Goal: Obtain resource: Download file/media

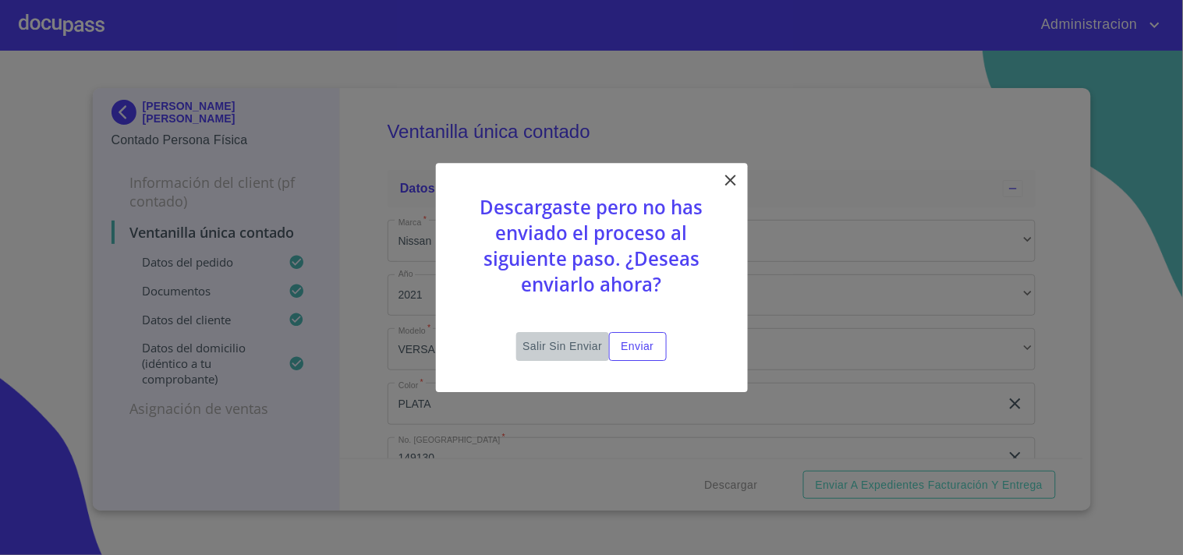
click at [558, 349] on span "Salir sin enviar" at bounding box center [562, 346] width 80 height 19
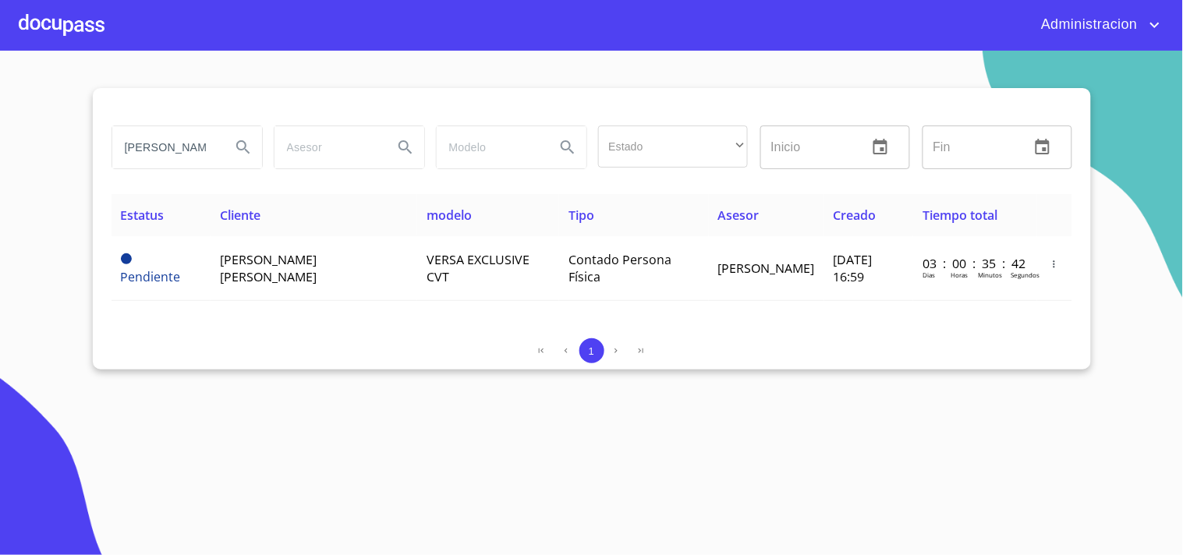
drag, startPoint x: 245, startPoint y: 136, endPoint x: 349, endPoint y: 127, distance: 104.9
click at [349, 127] on div "[PERSON_NAME] Estado ​ ​ Inicio ​ Fin ​" at bounding box center [591, 147] width 973 height 56
type input "A"
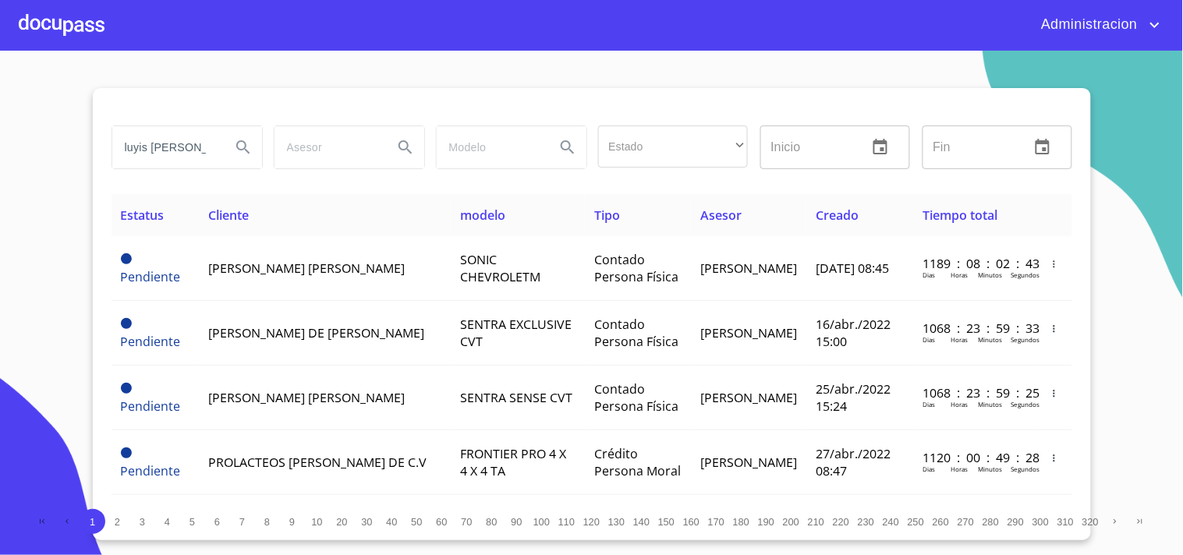
type input "luyis [PERSON_NAME]"
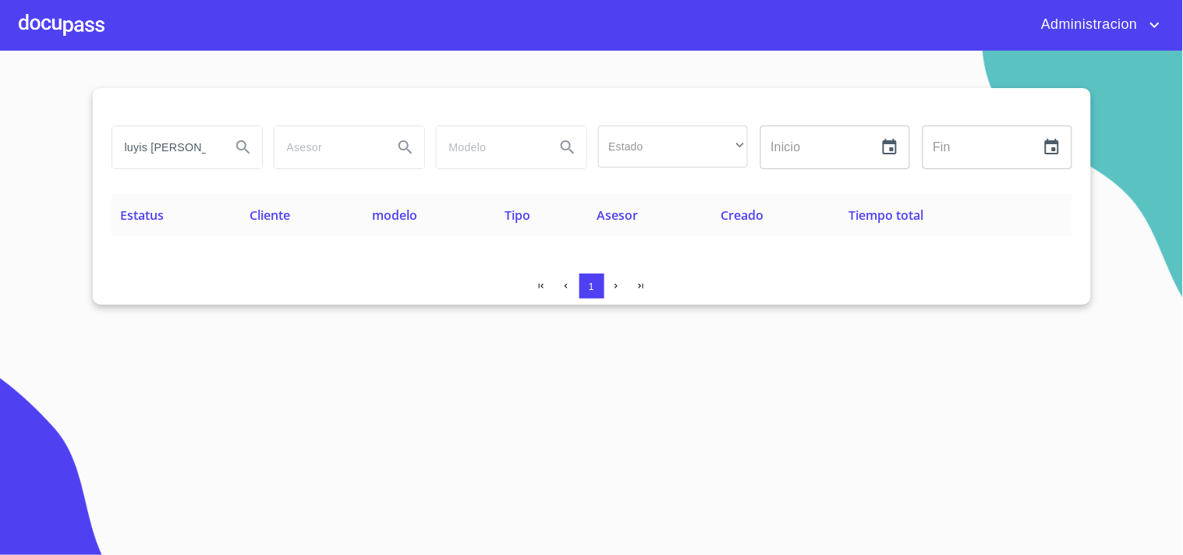
click at [0, 113] on section "luyis [PERSON_NAME] Estado ​ ​ Inicio ​ Fin ​ Estatus Cliente modelo Tipo Aseso…" at bounding box center [591, 303] width 1183 height 504
type input "[PERSON_NAME]"
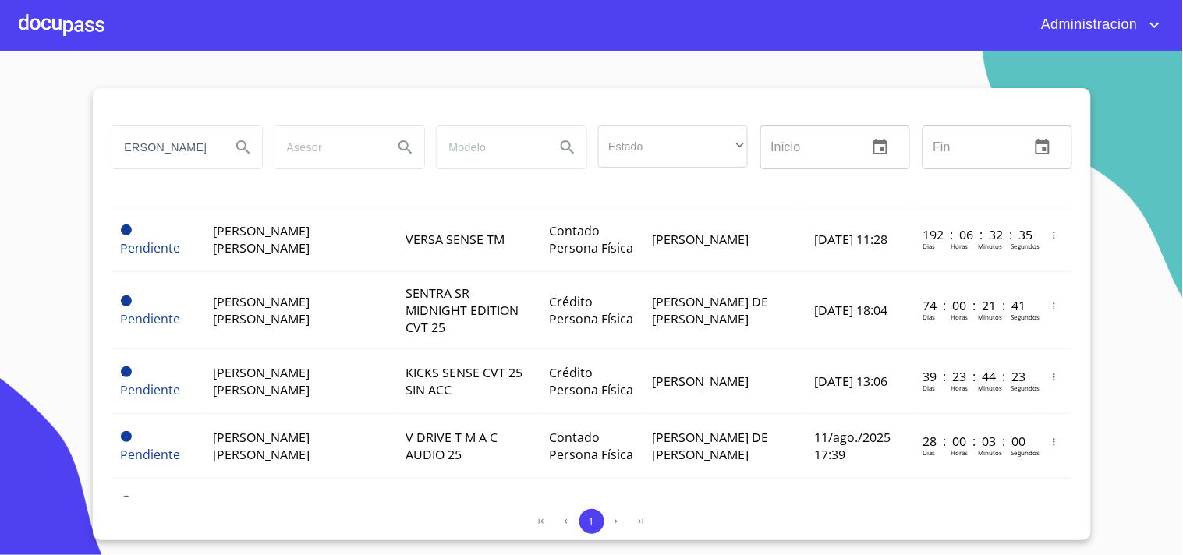
scroll to position [692, 0]
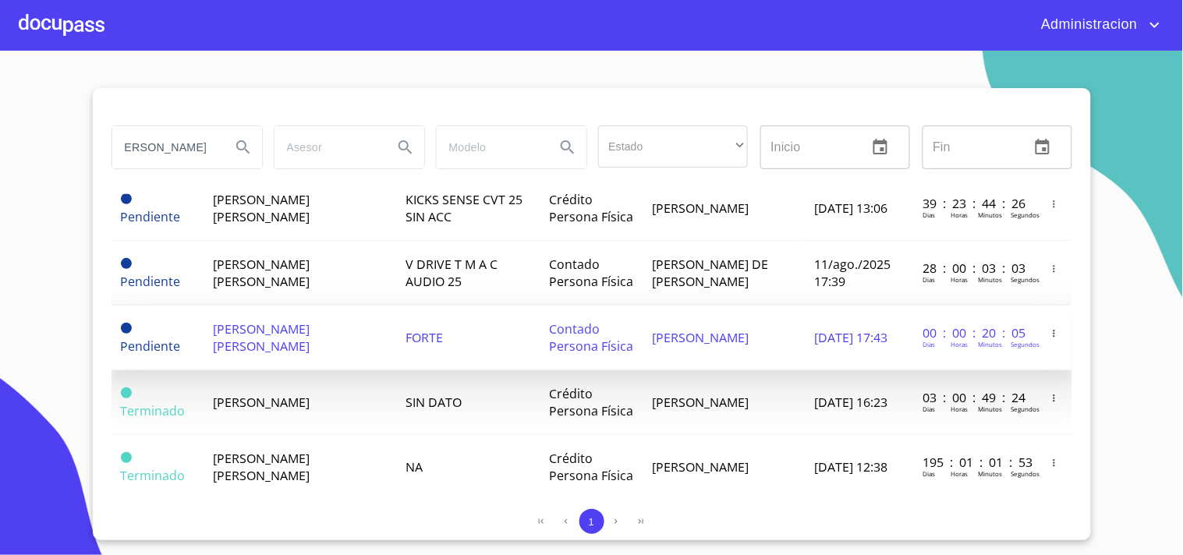
click at [564, 320] on span "Contado Persona Física" at bounding box center [591, 337] width 84 height 34
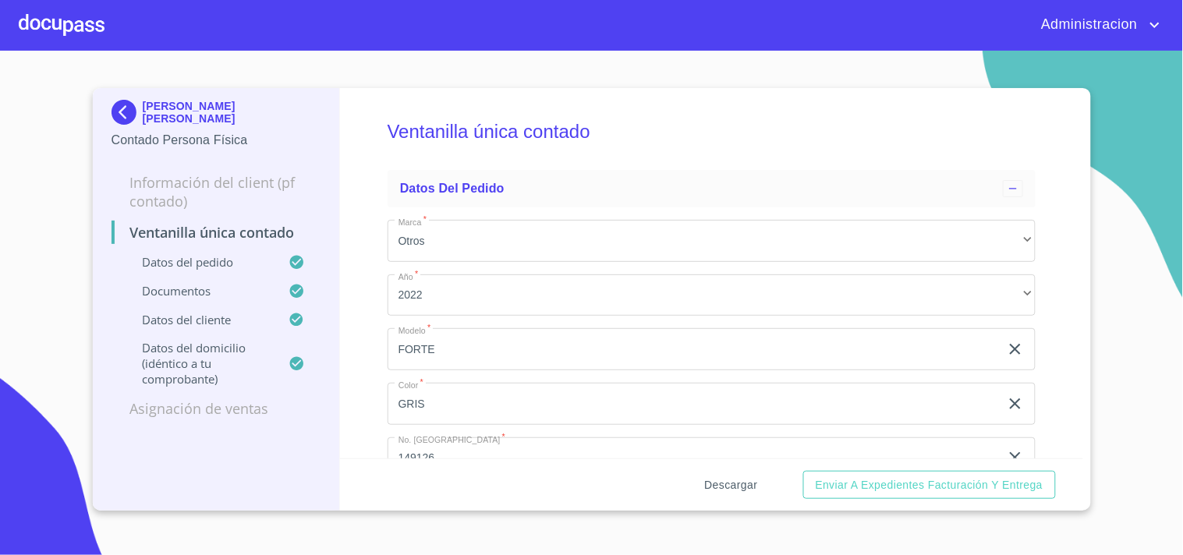
click at [729, 489] on span "Descargar" at bounding box center [731, 485] width 53 height 19
click at [230, 115] on p "[PERSON_NAME] [PERSON_NAME]" at bounding box center [232, 112] width 179 height 25
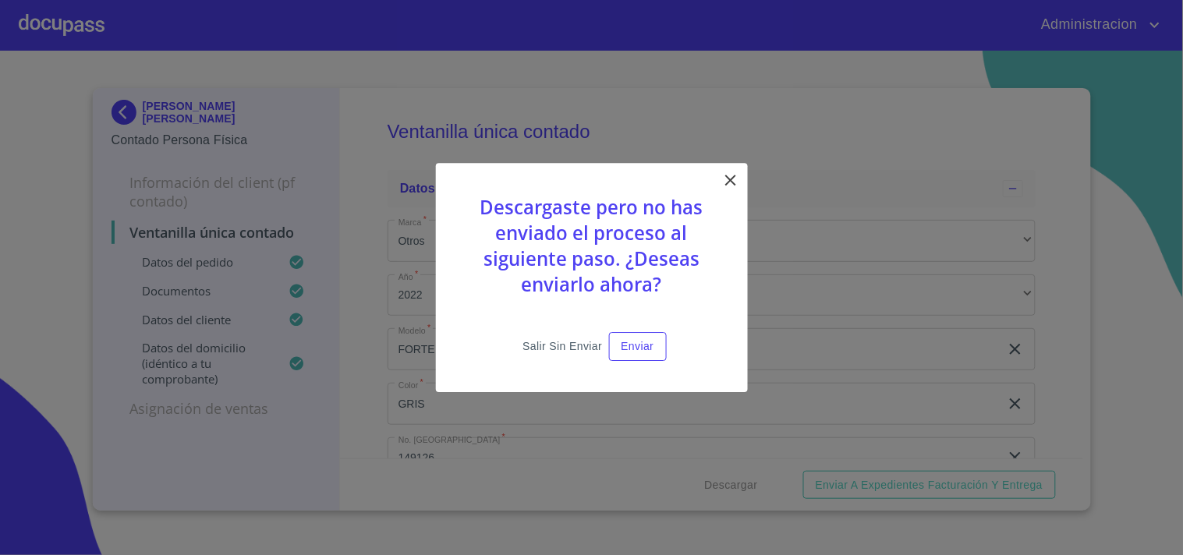
click at [531, 334] on button "Salir sin enviar" at bounding box center [562, 346] width 92 height 29
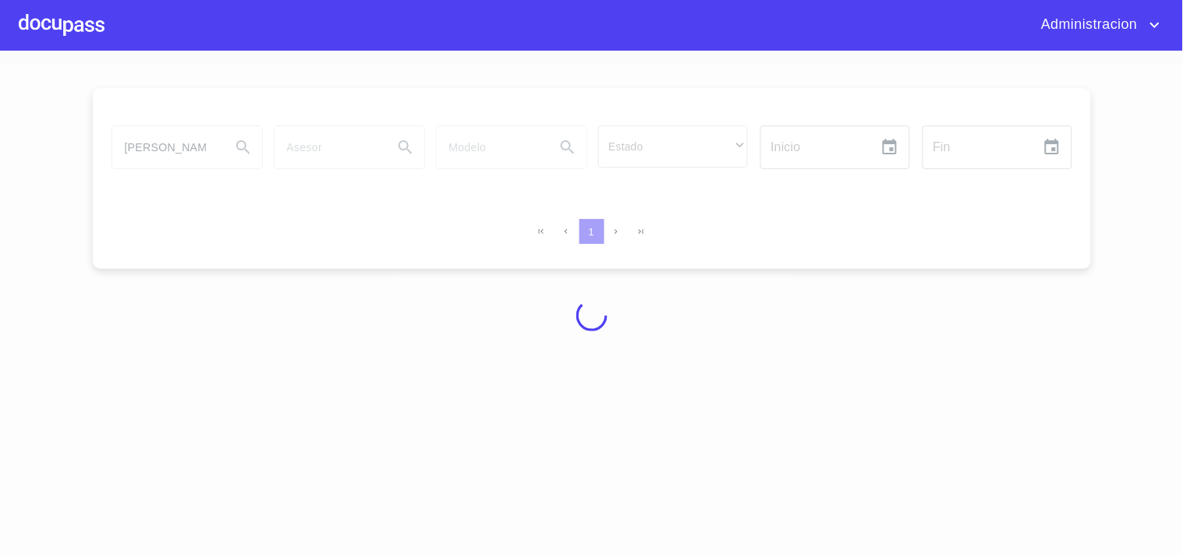
click at [539, 345] on div at bounding box center [591, 315] width 1183 height 504
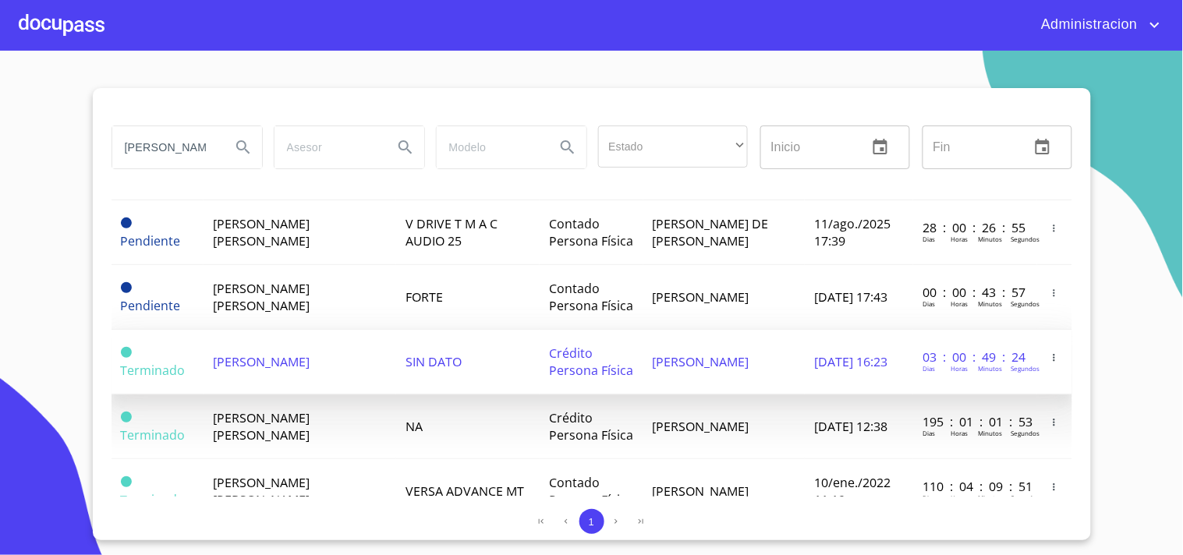
scroll to position [692, 0]
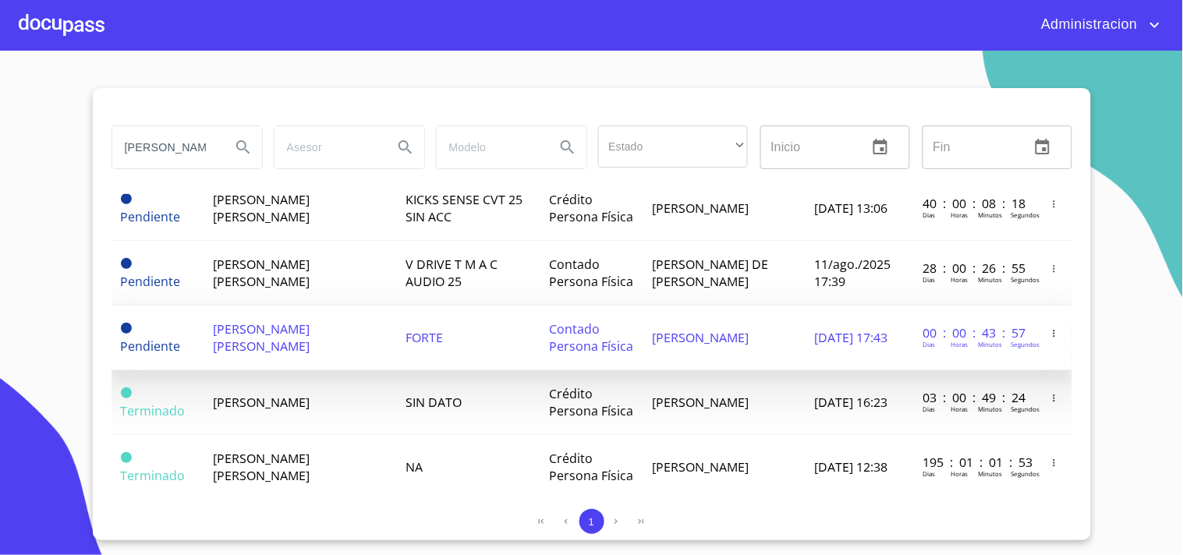
click at [572, 320] on span "Contado Persona Física" at bounding box center [591, 337] width 84 height 34
